Goal: Information Seeking & Learning: Learn about a topic

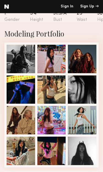
scroll to position [109, 0]
click at [87, 117] on div at bounding box center [82, 120] width 28 height 28
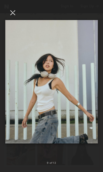
click at [20, 11] on div at bounding box center [51, 81] width 103 height 145
click at [16, 11] on div at bounding box center [12, 12] width 9 height 9
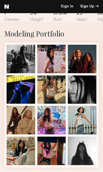
click at [28, 118] on div at bounding box center [21, 120] width 28 height 28
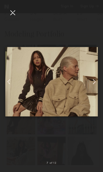
click at [10, 16] on div at bounding box center [12, 12] width 9 height 9
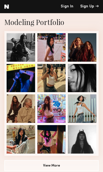
scroll to position [149, 0]
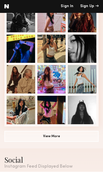
click at [28, 108] on div at bounding box center [21, 110] width 28 height 28
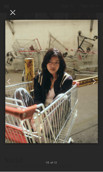
scroll to position [149, 0]
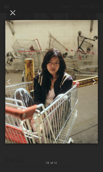
click at [13, 17] on div at bounding box center [51, 81] width 103 height 145
click at [11, 11] on div at bounding box center [12, 12] width 9 height 9
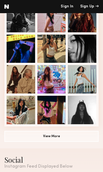
click at [81, 20] on div at bounding box center [82, 18] width 28 height 28
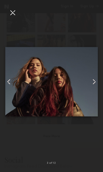
click at [14, 12] on div at bounding box center [12, 12] width 9 height 9
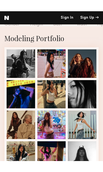
scroll to position [115, 0]
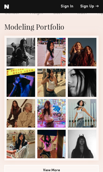
click at [28, 48] on div at bounding box center [21, 52] width 28 height 28
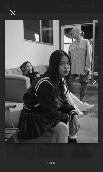
click at [77, 65] on img at bounding box center [51, 81] width 93 height 123
click at [13, 15] on div at bounding box center [12, 12] width 9 height 9
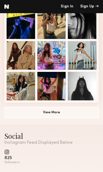
scroll to position [176, 0]
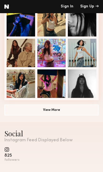
click at [61, 114] on button "View More" at bounding box center [51, 109] width 94 height 11
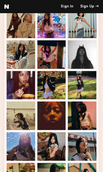
scroll to position [206, 0]
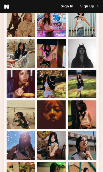
click at [57, 83] on div at bounding box center [51, 84] width 28 height 28
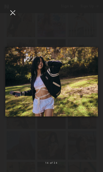
click at [74, 34] on div at bounding box center [51, 81] width 103 height 145
click at [8, 12] on div at bounding box center [12, 12] width 9 height 9
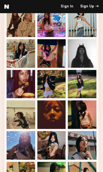
click at [82, 91] on div at bounding box center [82, 84] width 28 height 28
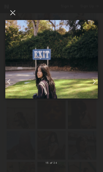
click at [16, 9] on div at bounding box center [12, 12] width 9 height 9
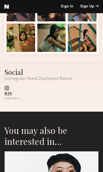
click at [29, 36] on div at bounding box center [21, 38] width 28 height 28
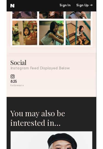
scroll to position [344, 0]
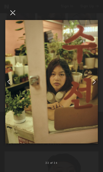
click at [14, 14] on div at bounding box center [12, 12] width 9 height 9
